Goal: Task Accomplishment & Management: Manage account settings

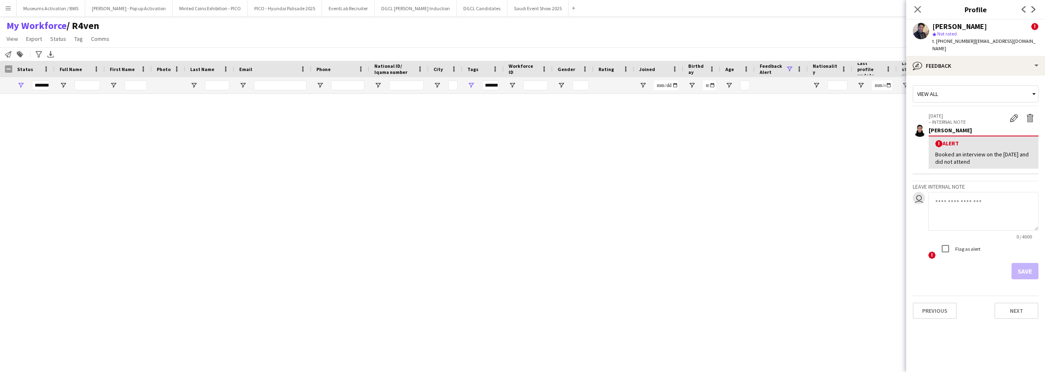
scroll to position [3345, 0]
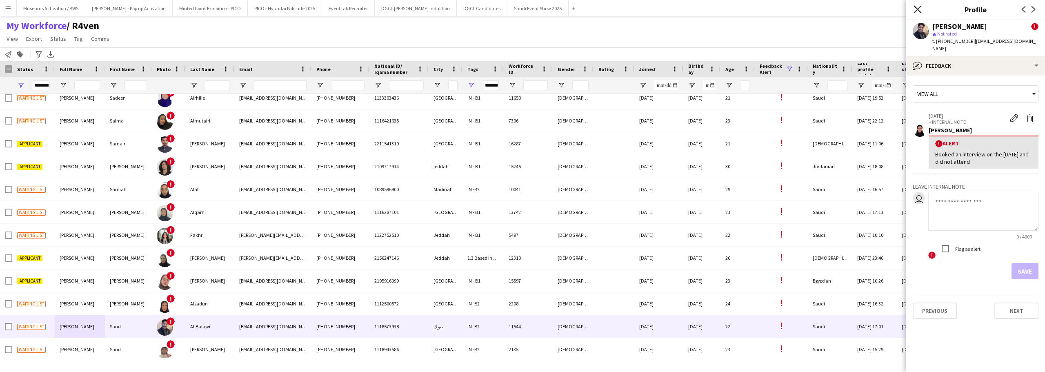
click at [916, 10] on icon "Close pop-in" at bounding box center [918, 9] width 8 height 8
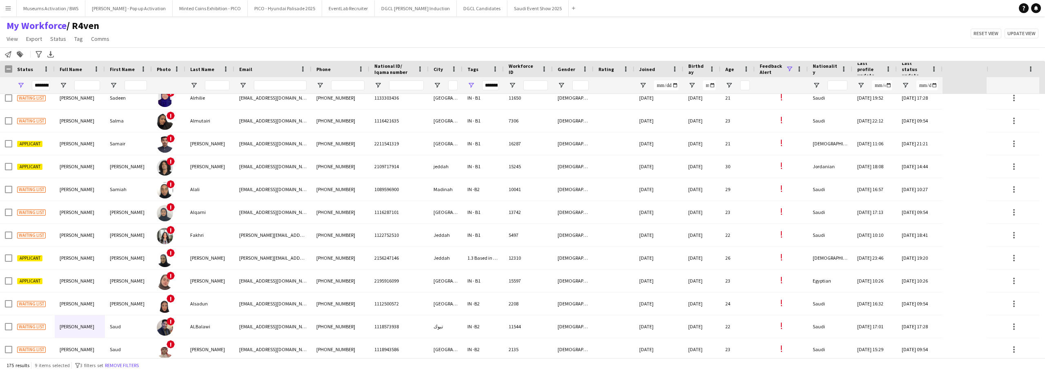
click at [859, 46] on div "My Workforce / R4ven View Views Default view [PERSON_NAME] [PERSON_NAME] [PERSO…" at bounding box center [522, 34] width 1045 height 28
click at [127, 368] on button "Remove filters" at bounding box center [121, 365] width 37 height 9
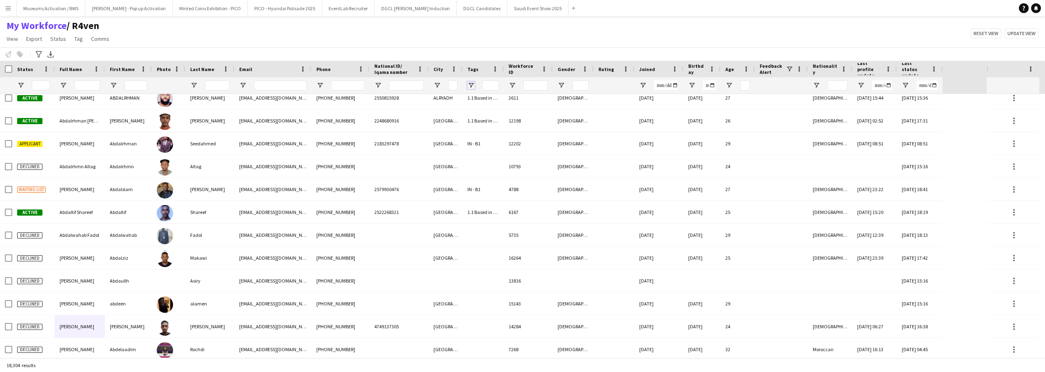
click at [470, 85] on span "Open Filter Menu" at bounding box center [470, 85] width 7 height 7
type input "***"
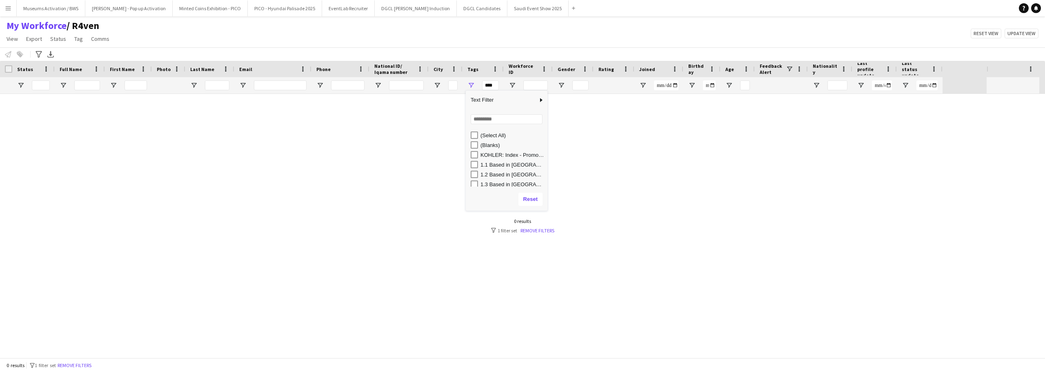
scroll to position [0, 0]
click at [478, 123] on input "Search filter values" at bounding box center [507, 119] width 72 height 10
type input "***"
type input "**********"
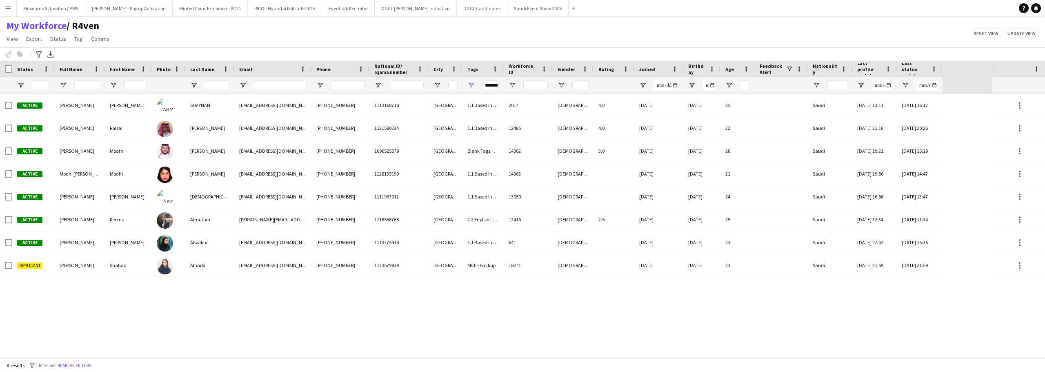
click at [470, 33] on div "My Workforce / R4ven View Views Default view [PERSON_NAME] [PERSON_NAME] [PERSO…" at bounding box center [522, 34] width 1045 height 28
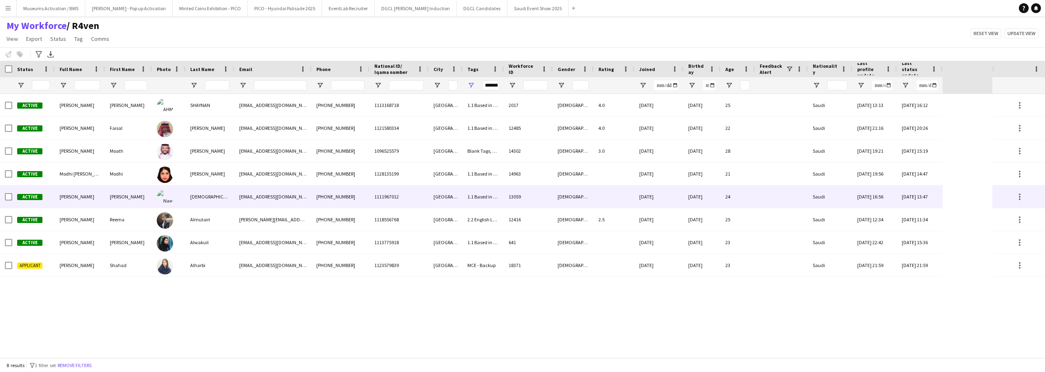
click at [174, 191] on div at bounding box center [168, 196] width 33 height 22
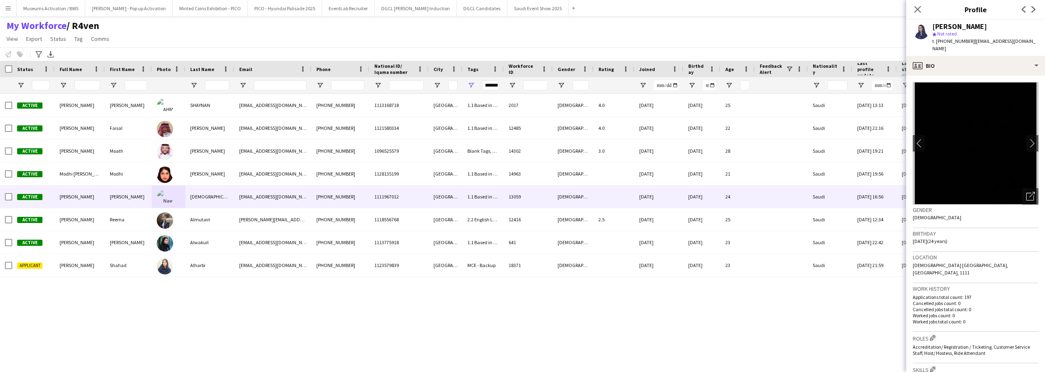
click at [168, 297] on div "Active [PERSON_NAME] [PERSON_NAME] SHAYNAN [EMAIL_ADDRESS][PERSON_NAME][DOMAIN_…" at bounding box center [496, 226] width 993 height 264
click at [913, 8] on app-icon "Close pop-in" at bounding box center [918, 10] width 12 height 12
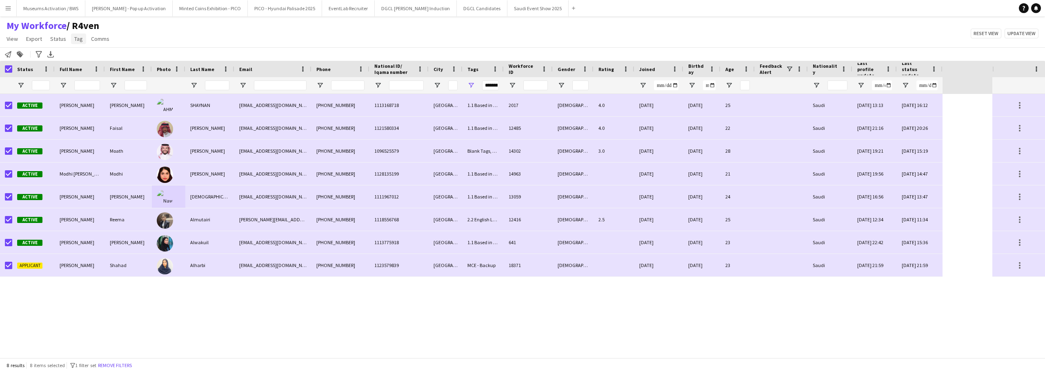
click at [80, 38] on span "Tag" at bounding box center [78, 38] width 9 height 7
click at [218, 29] on div "My Workforce / R4ven View Views Default view [PERSON_NAME] [PERSON_NAME] [PERSO…" at bounding box center [522, 34] width 1045 height 28
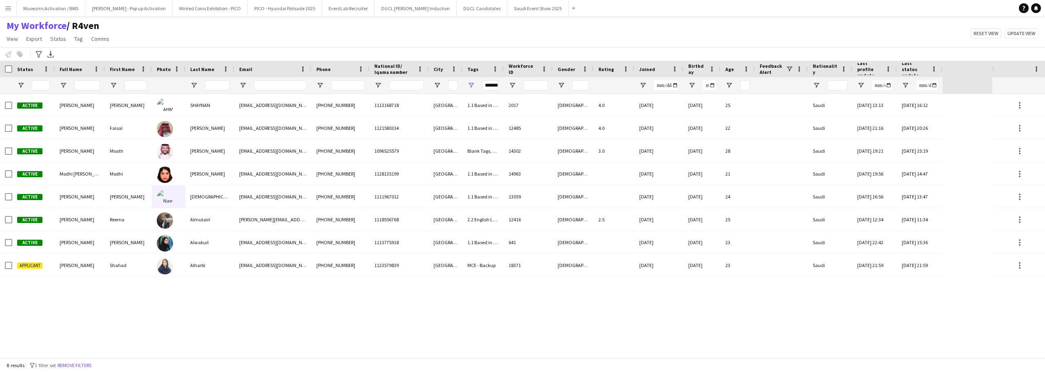
click at [208, 51] on div "Notify workforce Add to tag Select at least one crew to tag him or her. Advance…" at bounding box center [522, 53] width 1045 height 13
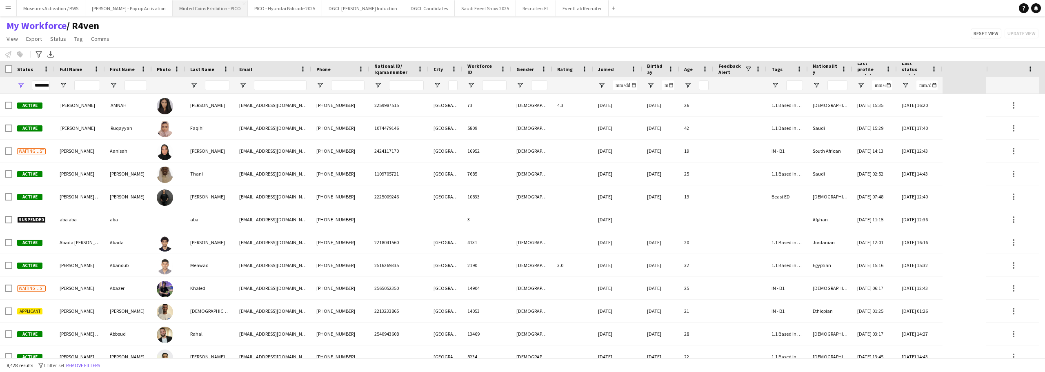
click at [183, 14] on button "Minted Coins Exhibition - PICO Close" at bounding box center [210, 8] width 75 height 16
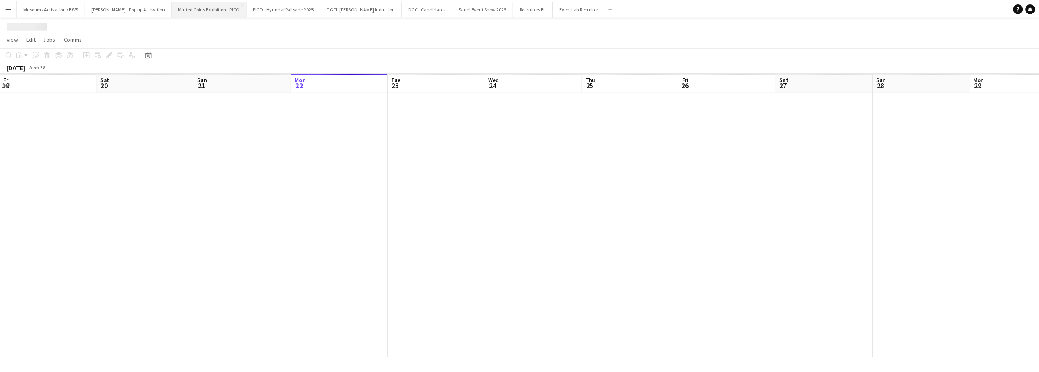
scroll to position [0, 195]
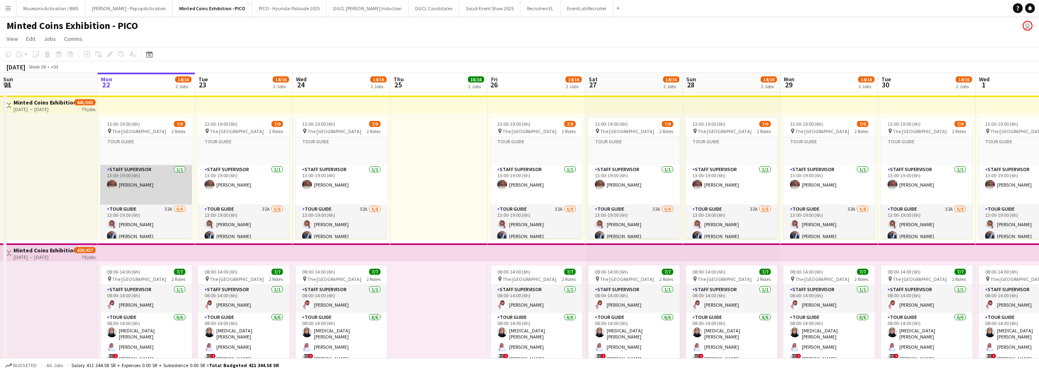
click at [161, 180] on app-card-role "Staff Supervisor 1/1 13:00-19:00 (6h) Fahad Alroqi" at bounding box center [145, 185] width 91 height 40
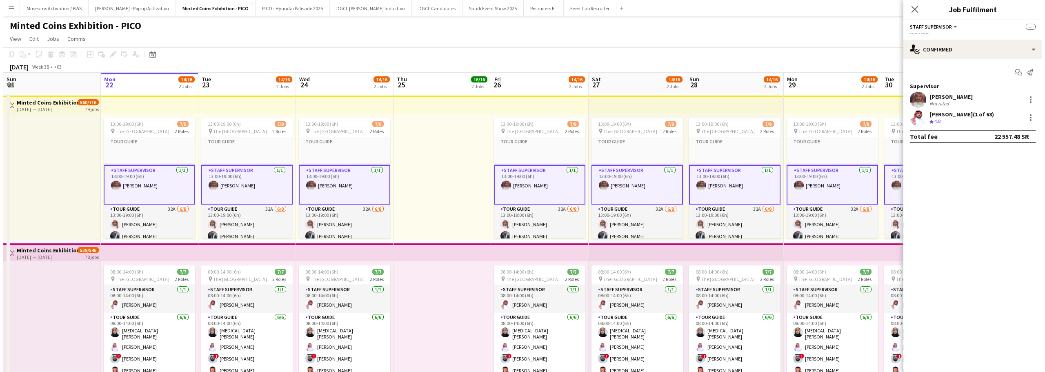
scroll to position [0, 196]
click at [958, 104] on div "386.4km" at bounding box center [958, 103] width 21 height 6
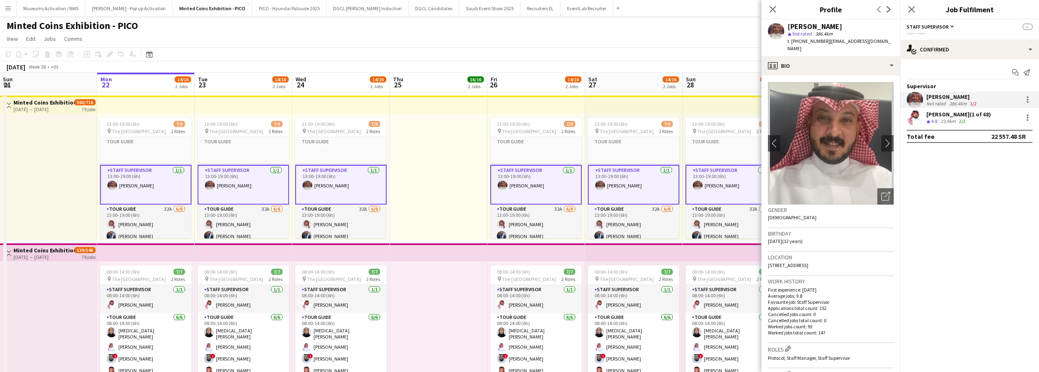
click at [834, 42] on span "| fyalroqi@gmail.com" at bounding box center [839, 44] width 103 height 13
drag, startPoint x: 834, startPoint y: 42, endPoint x: 870, endPoint y: 39, distance: 36.1
click at [870, 39] on div "Fahad Alroqi star Not rated 386.4km t. +966569576740 | fyalroqi@gmail.com" at bounding box center [830, 38] width 139 height 36
copy app-crew-profile "fyalroqi@gmail.com profile"
click at [836, 42] on span "| fyalroqi@gmail.com" at bounding box center [839, 44] width 103 height 13
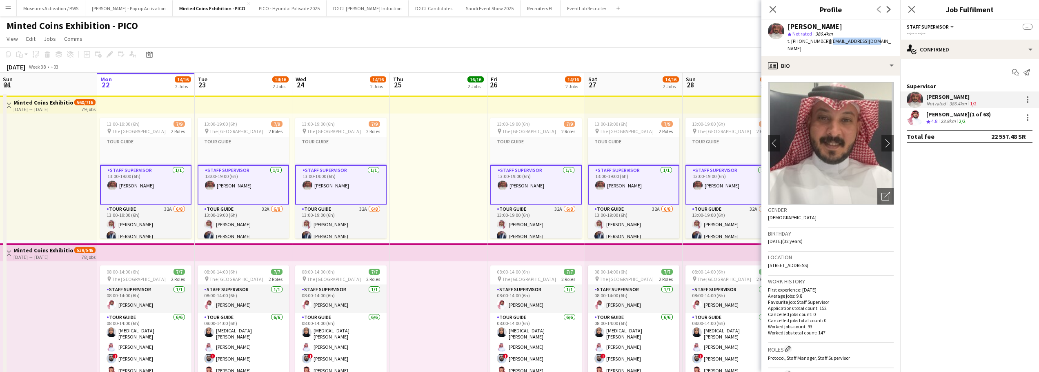
drag, startPoint x: 836, startPoint y: 42, endPoint x: 859, endPoint y: 42, distance: 23.7
click at [859, 42] on span "| fyalroqi@gmail.com" at bounding box center [839, 44] width 103 height 13
click at [655, 60] on app-toolbar "Copy Paste Paste Ctrl+V Paste with crew Ctrl+Shift+V Paste linked Job Delete Gr…" at bounding box center [519, 54] width 1039 height 14
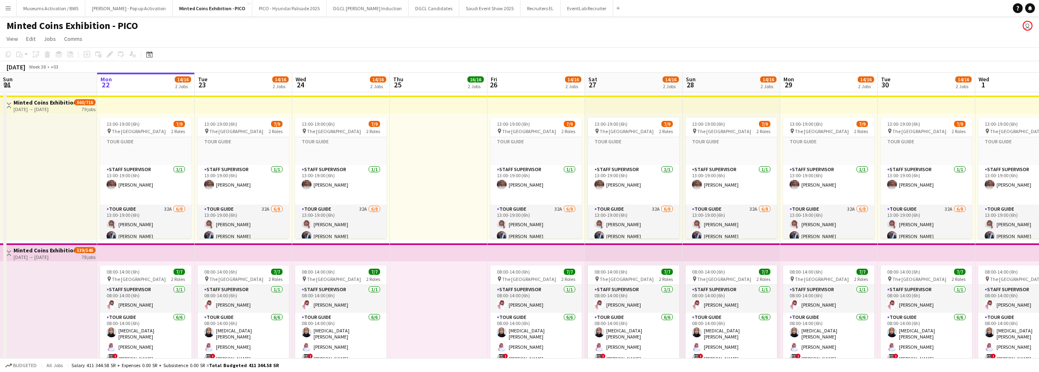
click at [456, 173] on div at bounding box center [439, 176] width 98 height 127
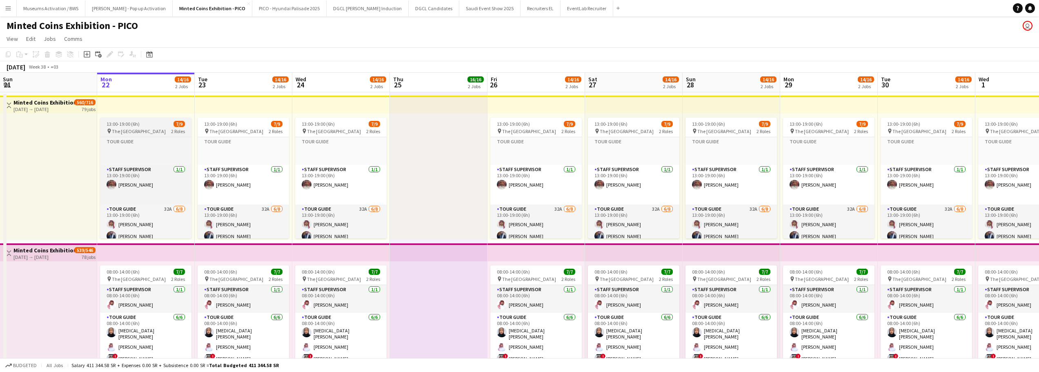
click at [144, 127] on app-job-card "13:00-19:00 (6h) 7/9 pin The National Museum 2 Roles Tour Guide Click to add Ro…" at bounding box center [145, 178] width 91 height 121
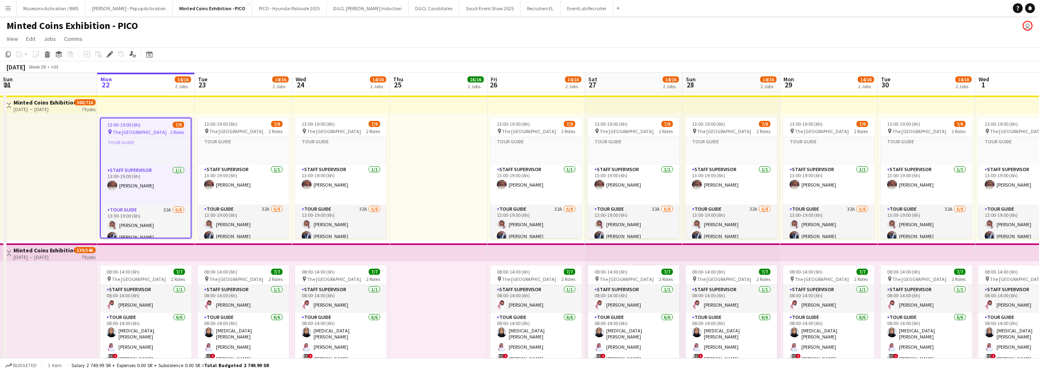
click at [266, 36] on app-page-menu "View Day view expanded Day view collapsed Month view Date picker Jump to today …" at bounding box center [519, 40] width 1039 height 16
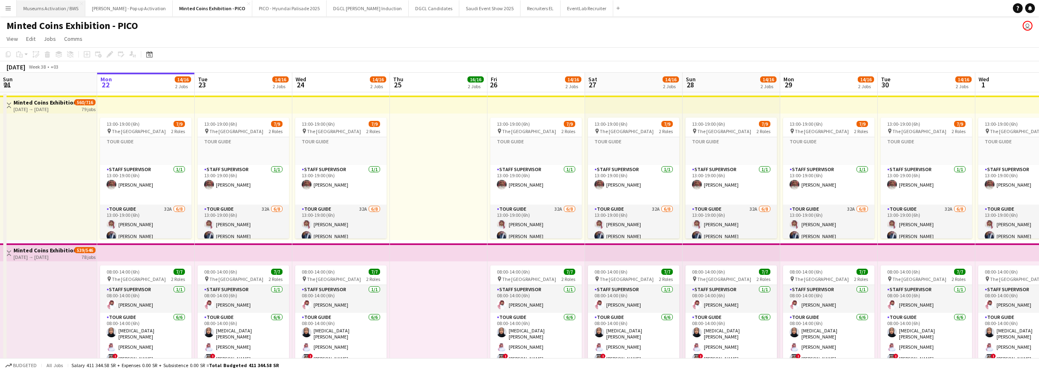
click at [54, 14] on button "Museums Activation / BWS Close" at bounding box center [51, 8] width 69 height 16
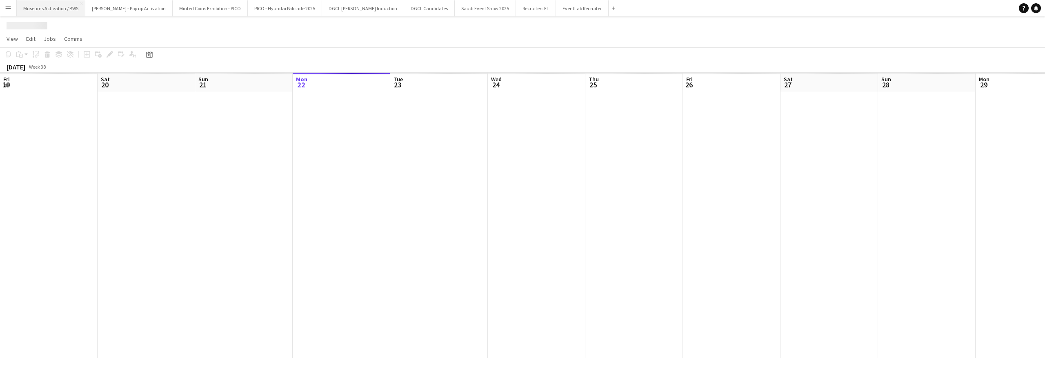
scroll to position [0, 195]
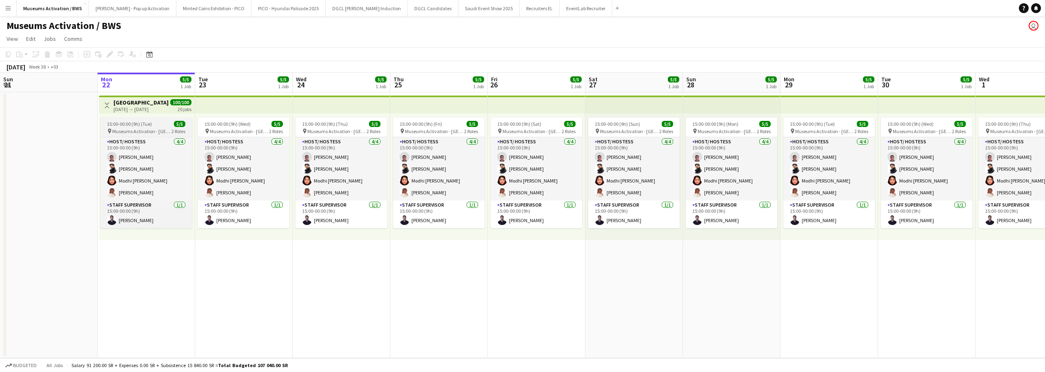
click at [156, 126] on div "15:00-00:00 (9h) (Tue) 5/5" at bounding box center [145, 124] width 91 height 6
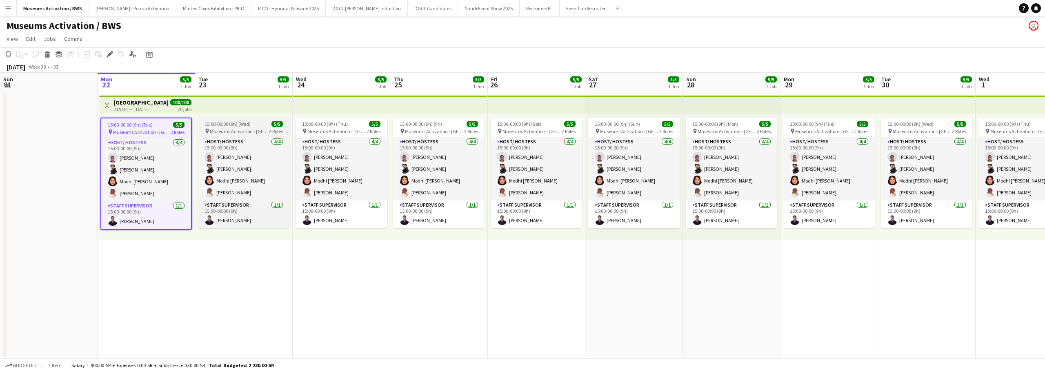
click at [209, 120] on app-job-card "15:00-00:00 (9h) (Wed) 5/5 pin Museums Activation - Riyadh 2 Roles Host/ Hostes…" at bounding box center [243, 173] width 91 height 111
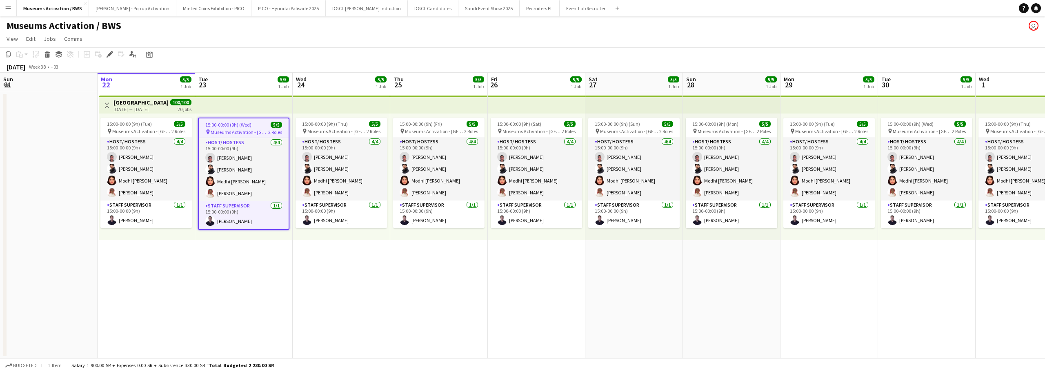
click at [158, 108] on div "22-09-2025 → 11-10-2025" at bounding box center [140, 109] width 55 height 6
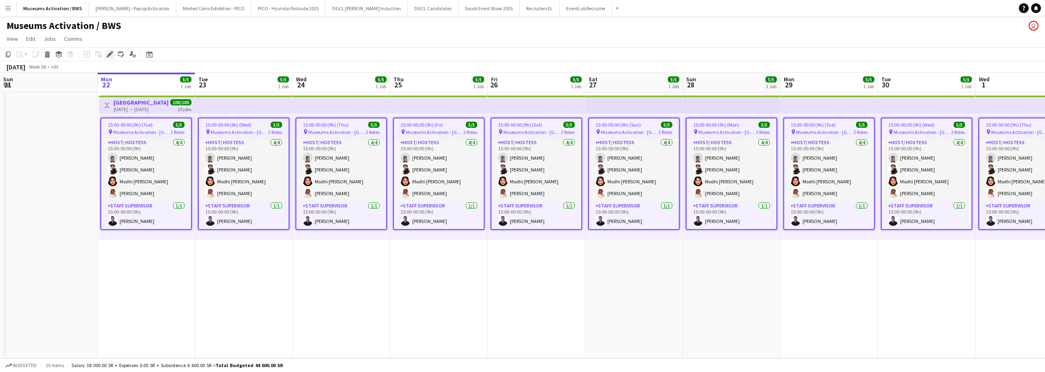
click at [110, 59] on div "Edit" at bounding box center [110, 54] width 10 height 10
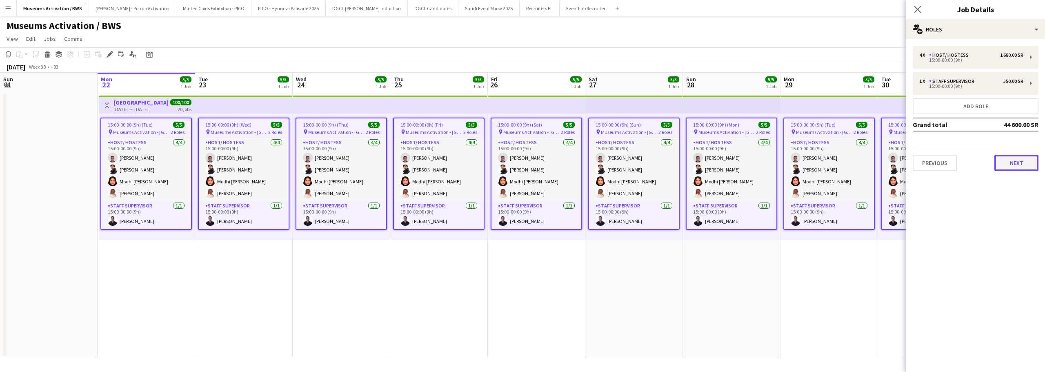
click at [1017, 164] on button "Next" at bounding box center [1017, 163] width 44 height 16
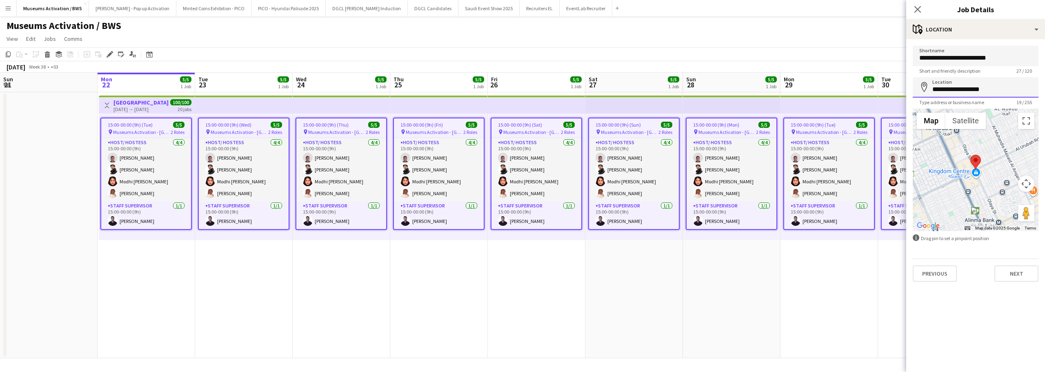
click at [1010, 92] on input "**********" at bounding box center [976, 87] width 126 height 20
click at [1004, 87] on input "**********" at bounding box center [976, 87] width 126 height 20
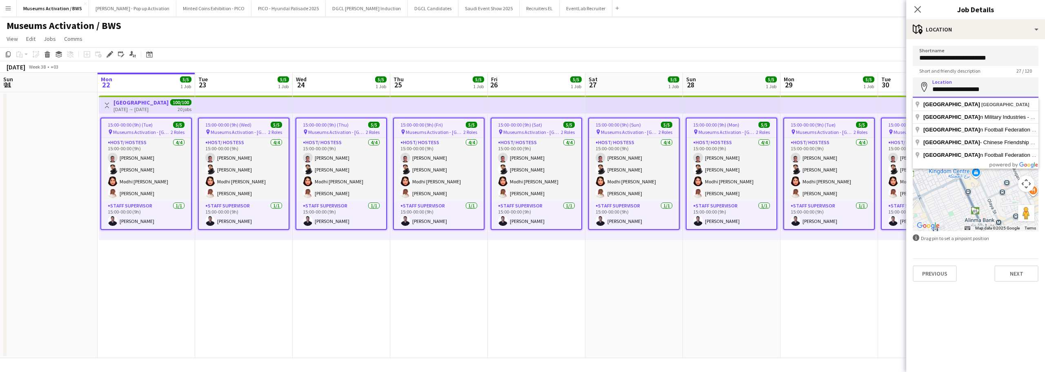
click at [1004, 87] on input "**********" at bounding box center [976, 87] width 126 height 20
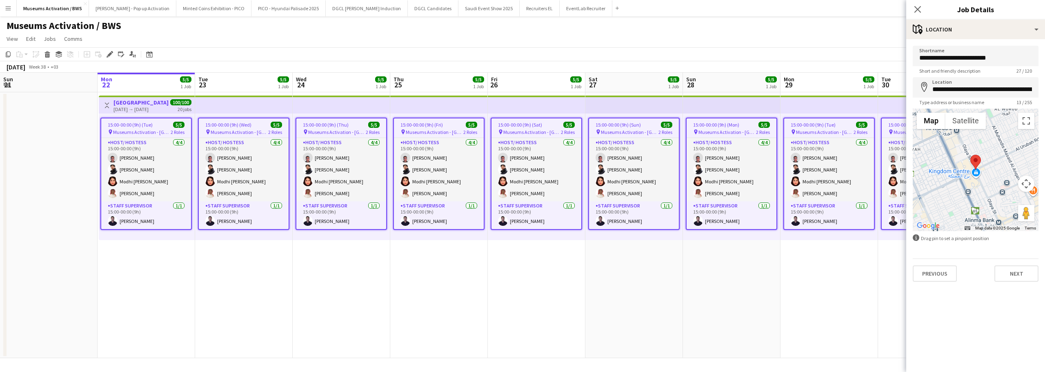
type input "**********"
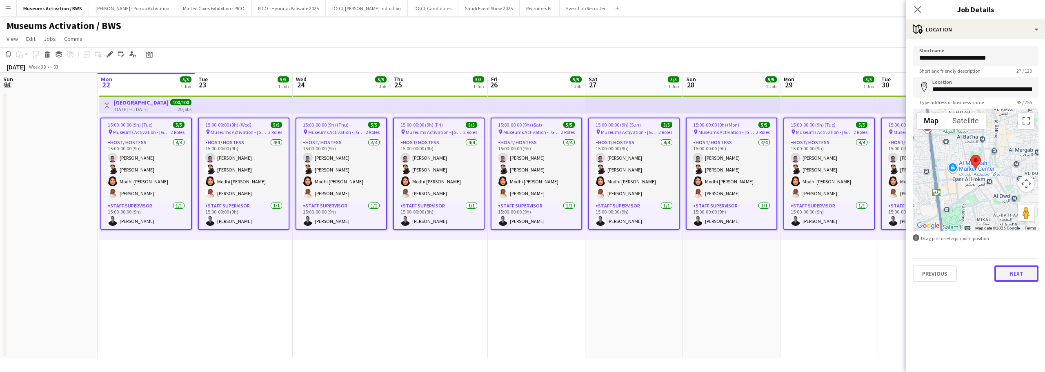
click at [1011, 274] on button "Next" at bounding box center [1017, 273] width 44 height 16
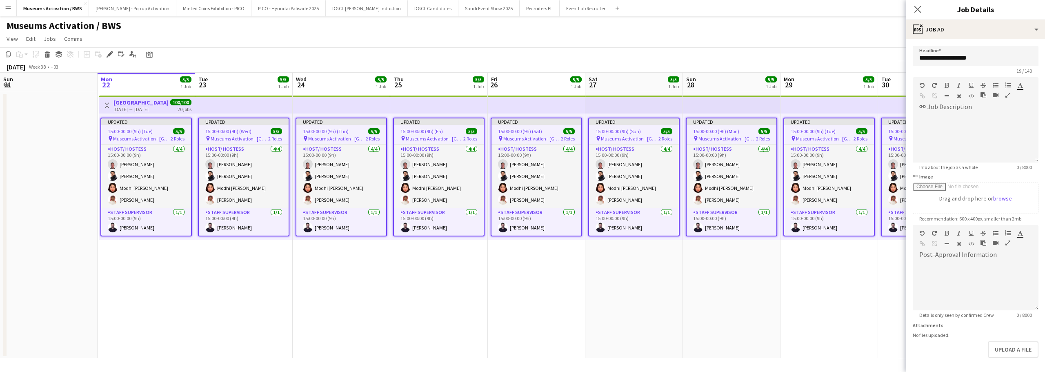
click at [810, 285] on app-date-cell "Updated 15:00-00:00 (9h) (Tue) 5/5 pin Museums Activation - Riyadh 2 Roles Host…" at bounding box center [830, 225] width 98 height 266
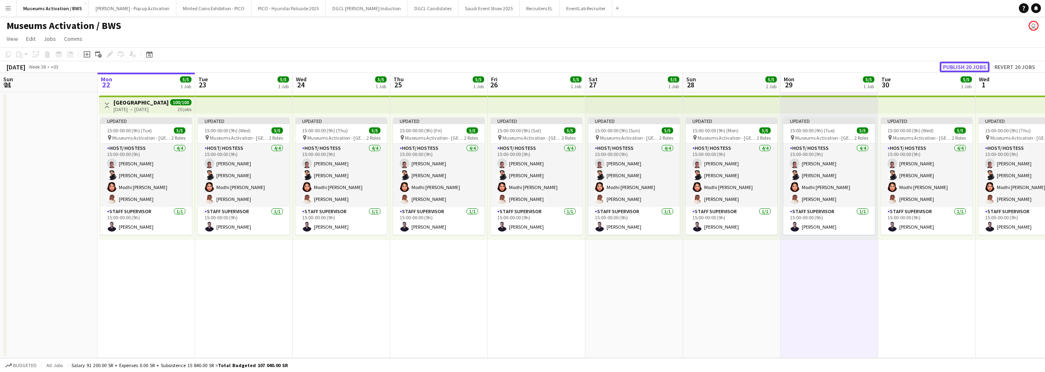
click at [970, 66] on button "Publish 20 jobs" at bounding box center [965, 67] width 50 height 11
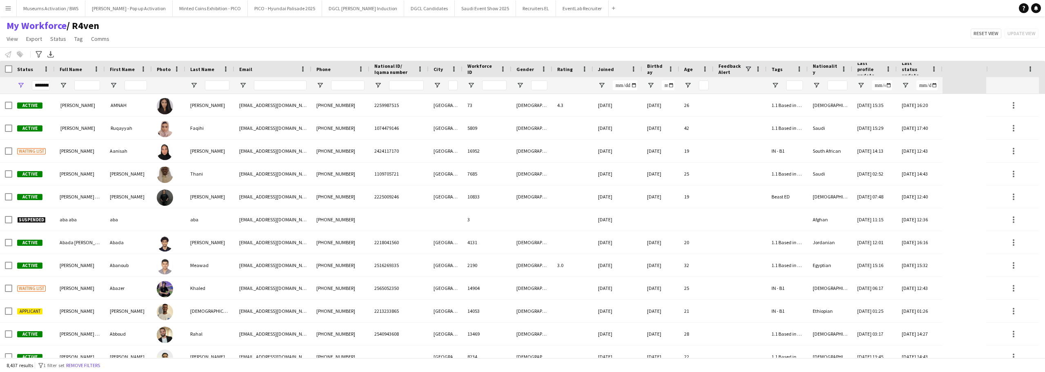
click at [5, 6] on app-icon "Menu" at bounding box center [8, 8] width 7 height 7
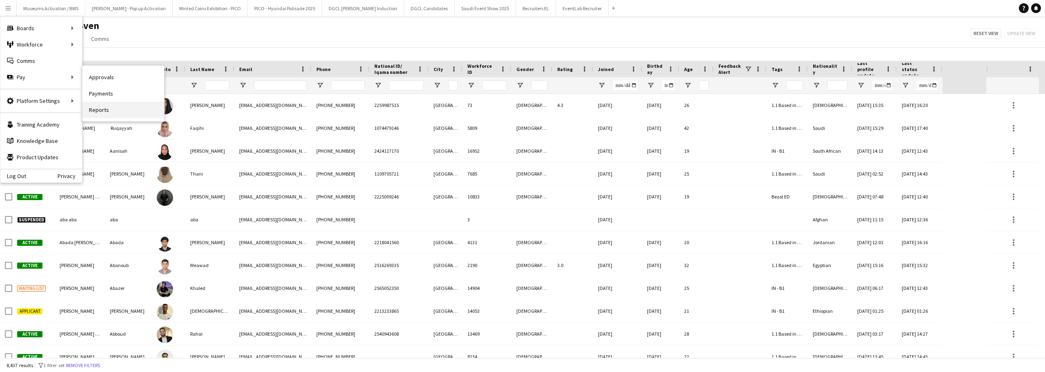
click at [105, 107] on link "Reports" at bounding box center [123, 110] width 82 height 16
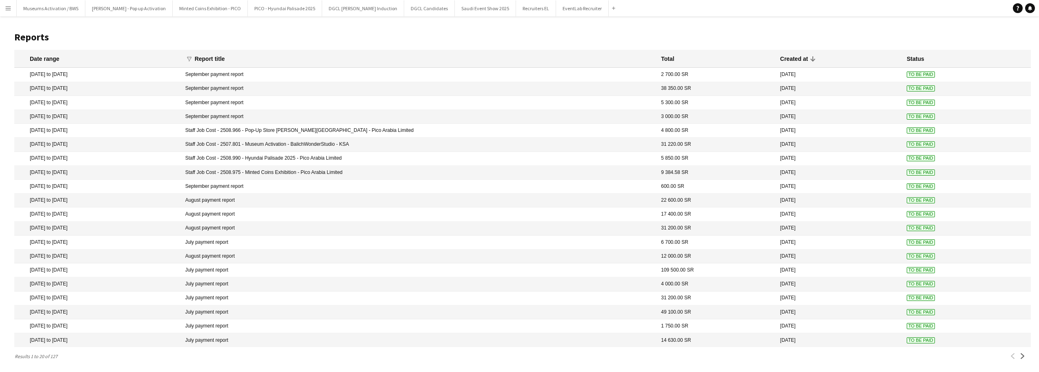
click at [10, 11] on app-icon "Menu" at bounding box center [8, 8] width 7 height 7
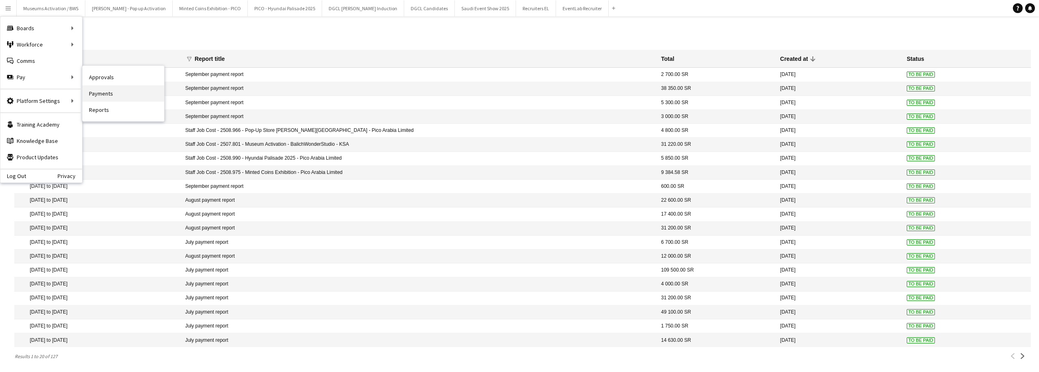
click at [109, 99] on link "Payments" at bounding box center [123, 93] width 82 height 16
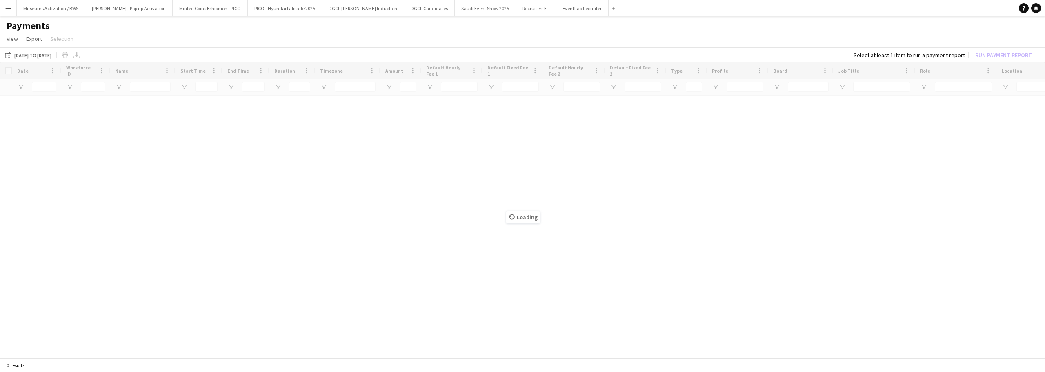
click at [11, 13] on button "Menu" at bounding box center [8, 8] width 16 height 16
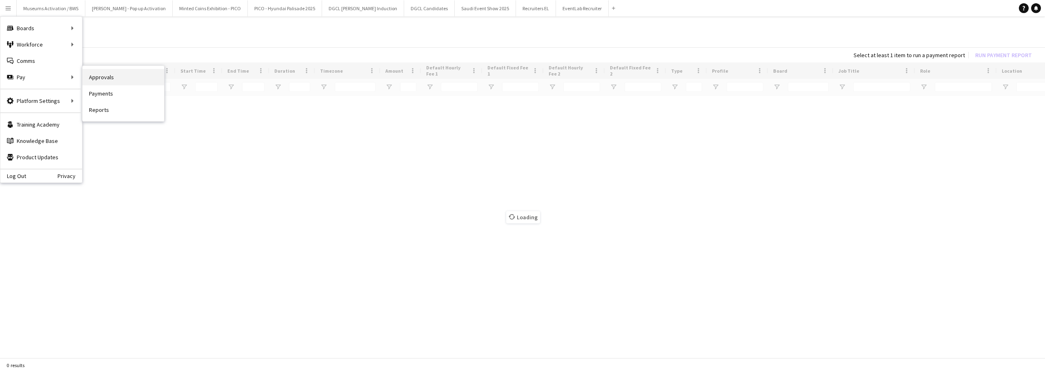
click at [98, 74] on link "Approvals" at bounding box center [123, 77] width 82 height 16
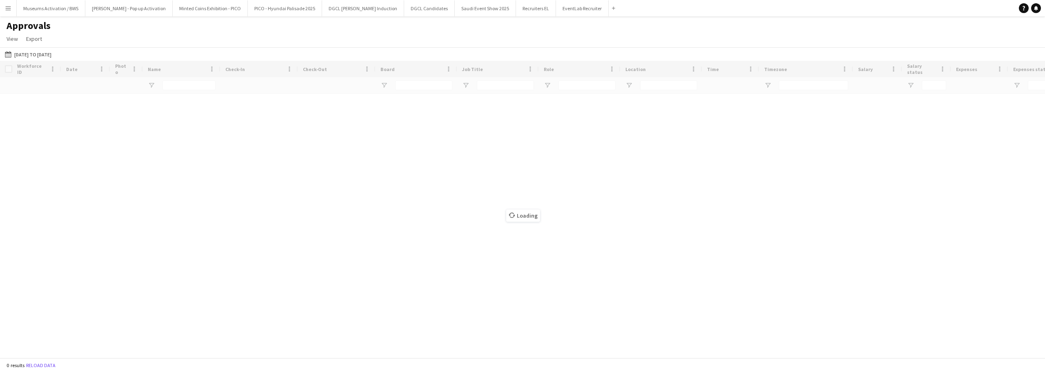
type input "**********"
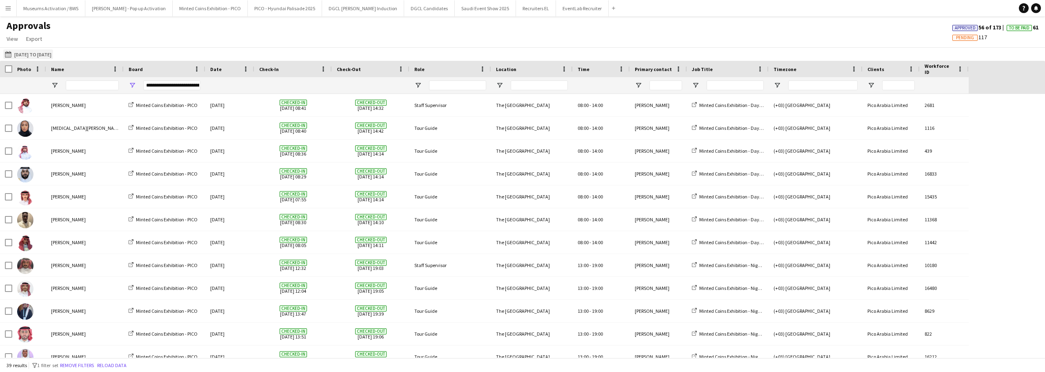
click at [46, 53] on button "17-09-2025 to 19-09-2025 17-09-2025 to 19-09-2025" at bounding box center [28, 54] width 50 height 10
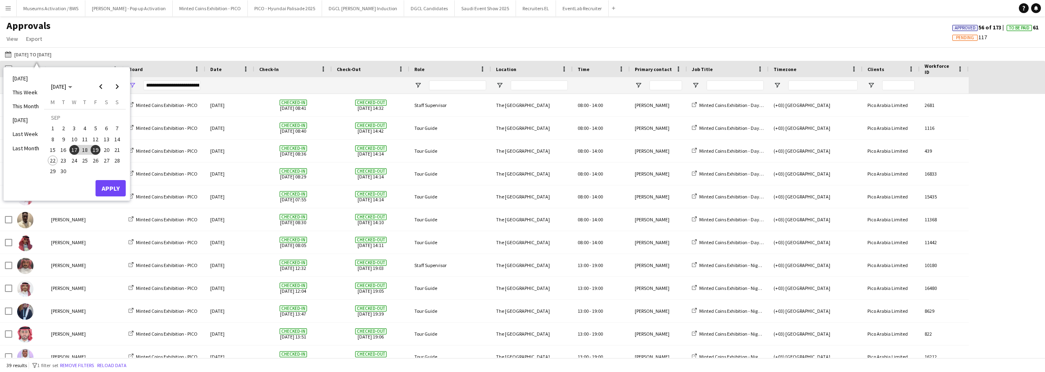
click at [52, 150] on span "15" at bounding box center [53, 150] width 10 height 10
click at [121, 152] on span "21" at bounding box center [117, 150] width 10 height 10
click at [54, 147] on span "15" at bounding box center [53, 150] width 10 height 10
click at [53, 159] on span "22" at bounding box center [53, 161] width 10 height 10
click at [106, 189] on button "Apply" at bounding box center [111, 188] width 30 height 16
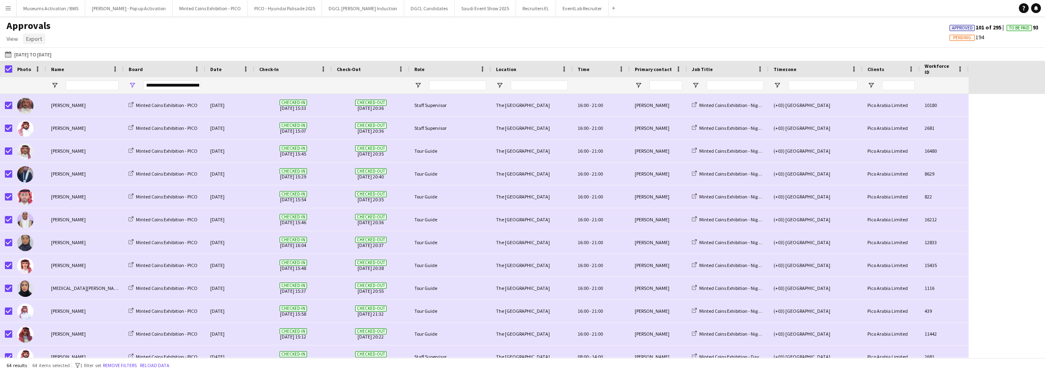
click at [33, 40] on span "Export" at bounding box center [34, 38] width 16 height 7
click at [62, 57] on span "Export as XLSX" at bounding box center [48, 56] width 36 height 7
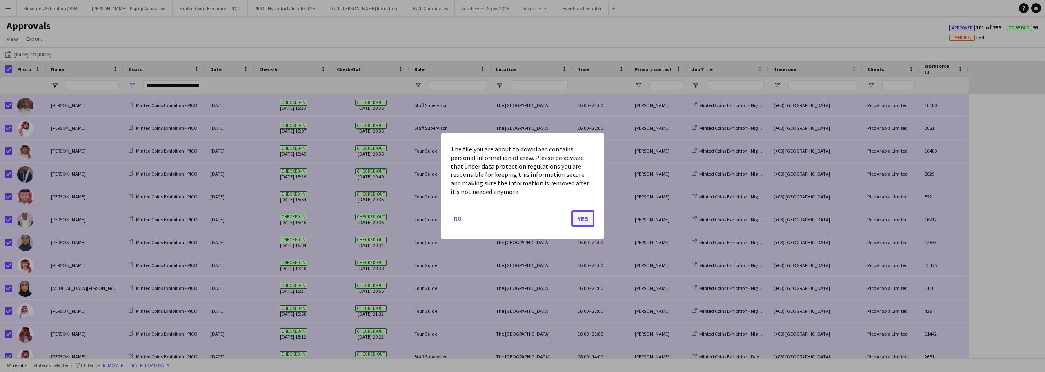
click at [587, 219] on button "Yes" at bounding box center [583, 218] width 23 height 16
